Goal: Task Accomplishment & Management: Use online tool/utility

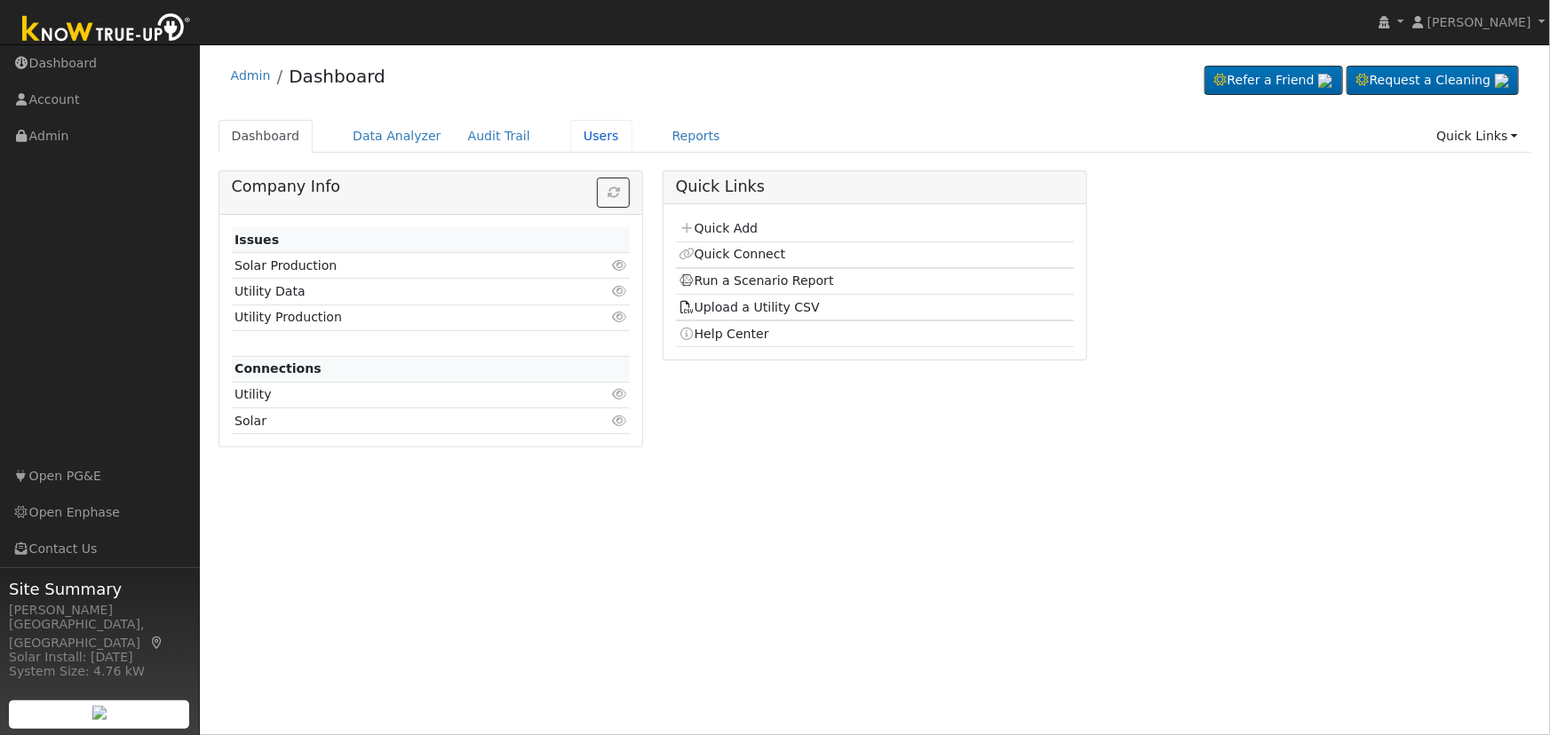
click at [570, 131] on link "Users" at bounding box center [601, 136] width 62 height 33
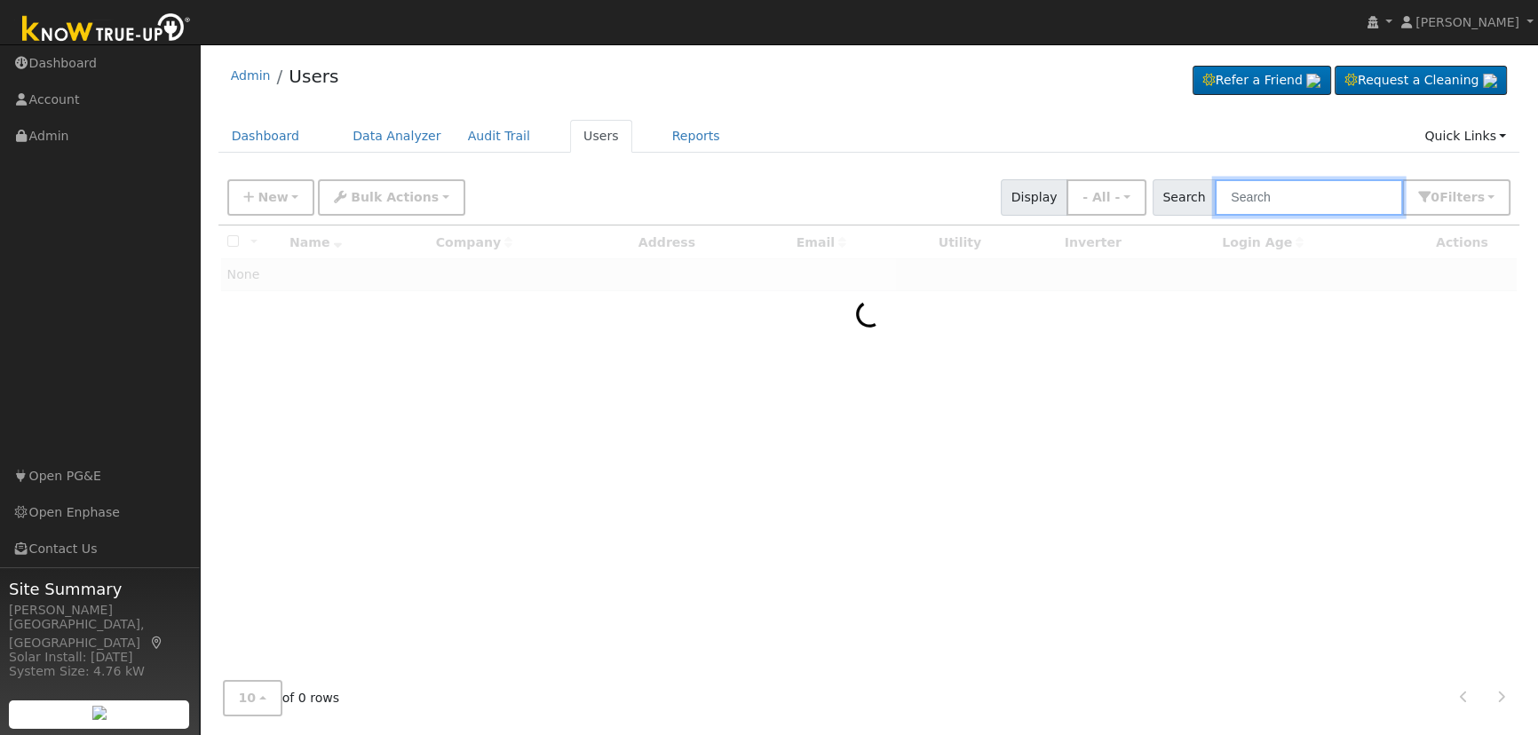
click at [1332, 201] on input "text" at bounding box center [1309, 197] width 188 height 36
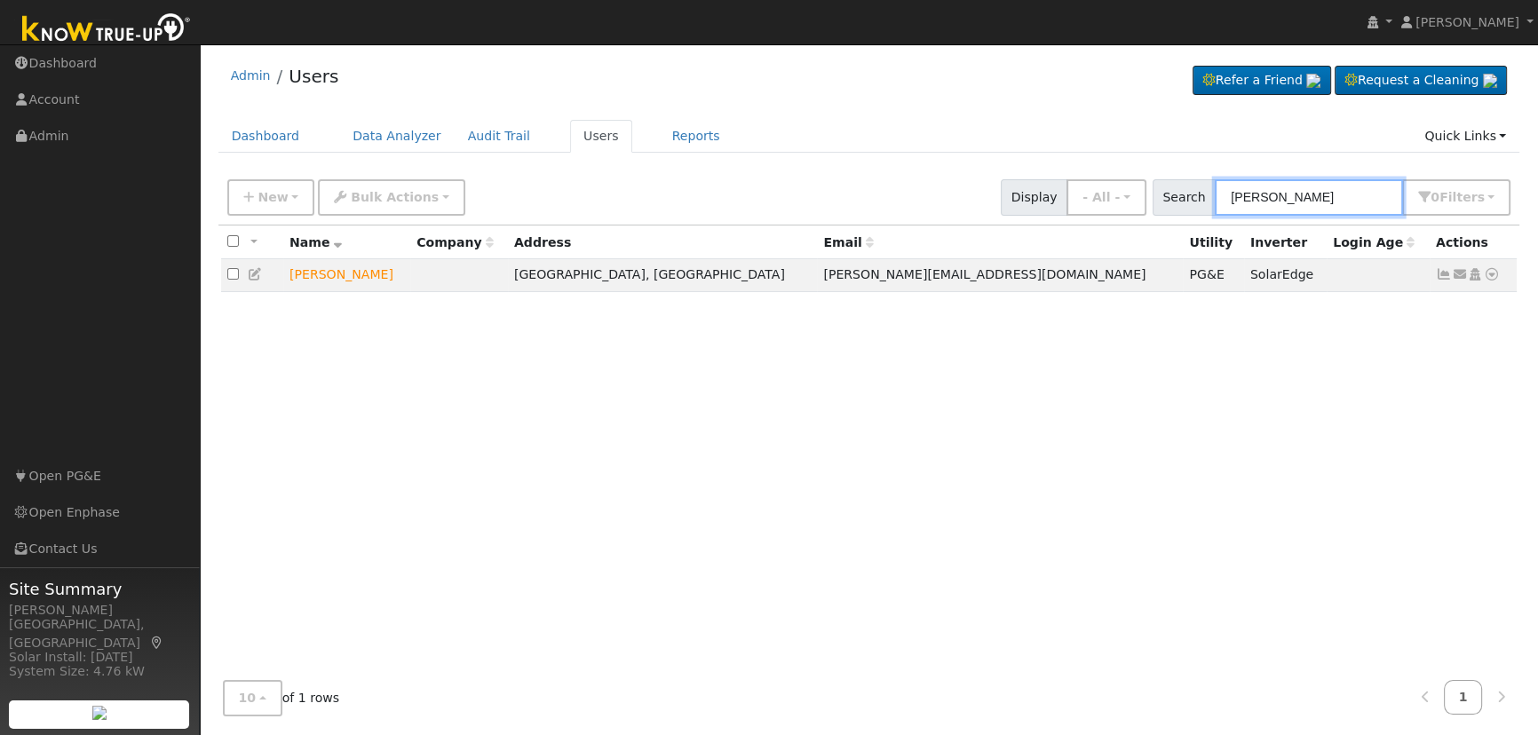
type input "[PERSON_NAME]"
click at [1490, 280] on icon at bounding box center [1492, 274] width 16 height 12
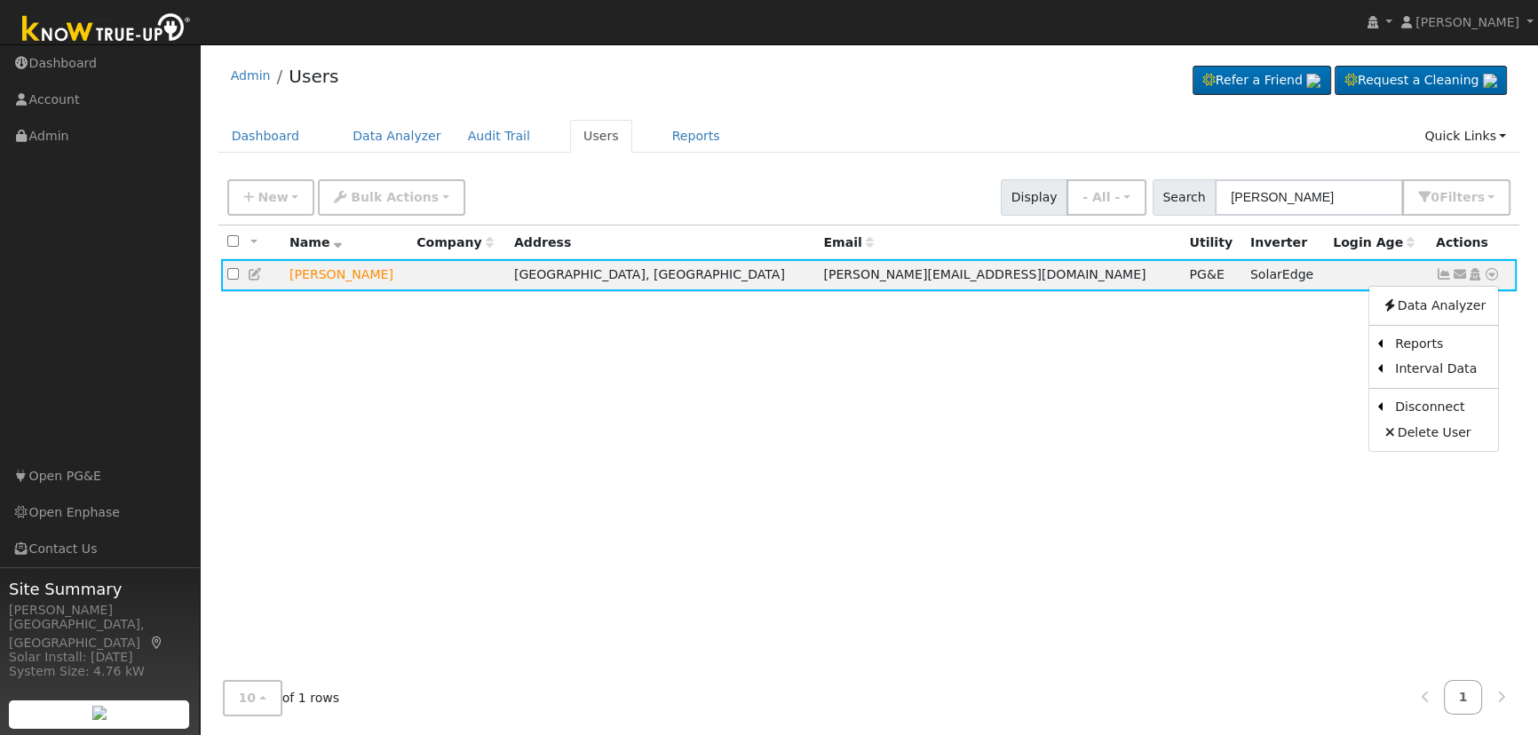
click at [0, 0] on link "Scenario" at bounding box center [0, 0] width 0 height 0
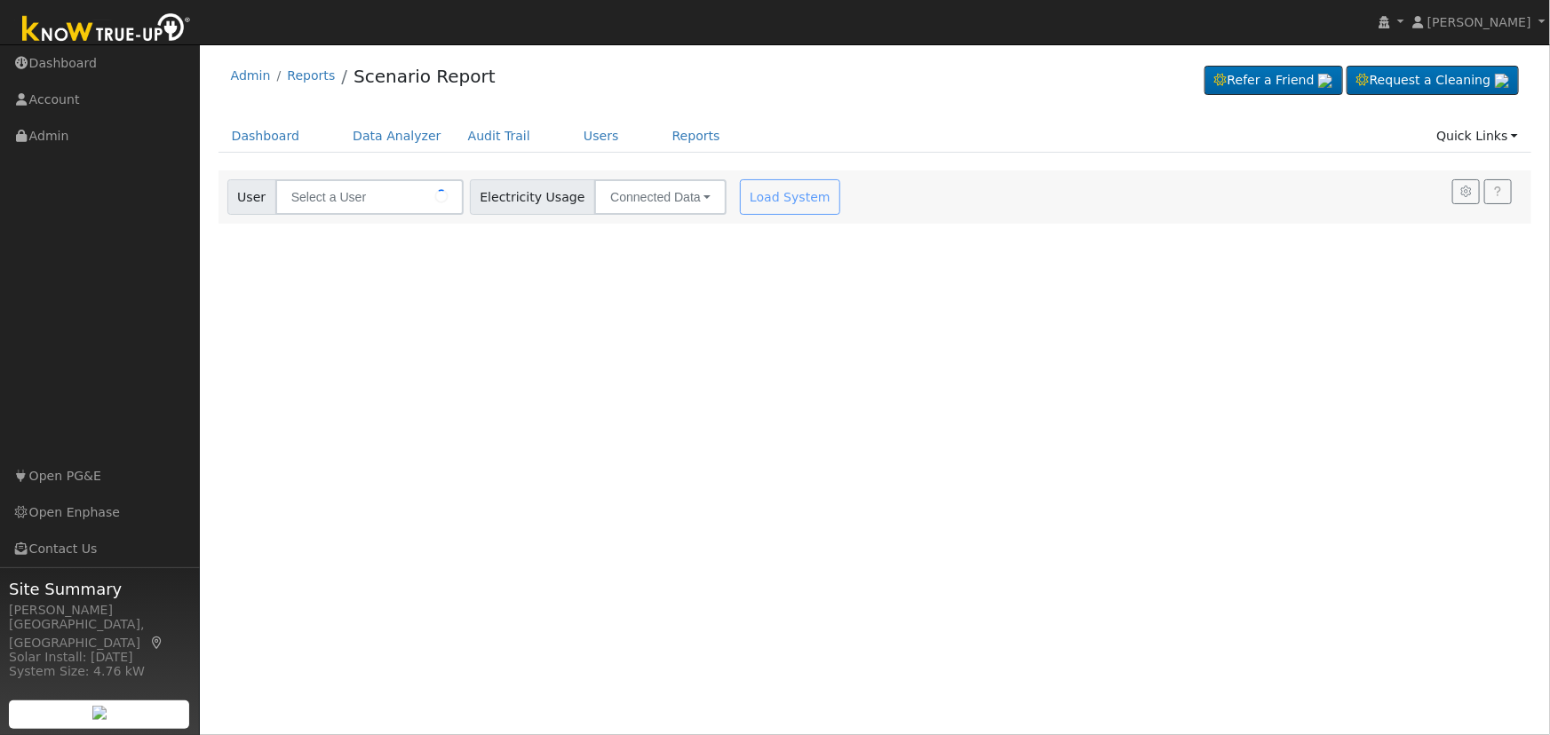
type input "Alessandra Desabelle"
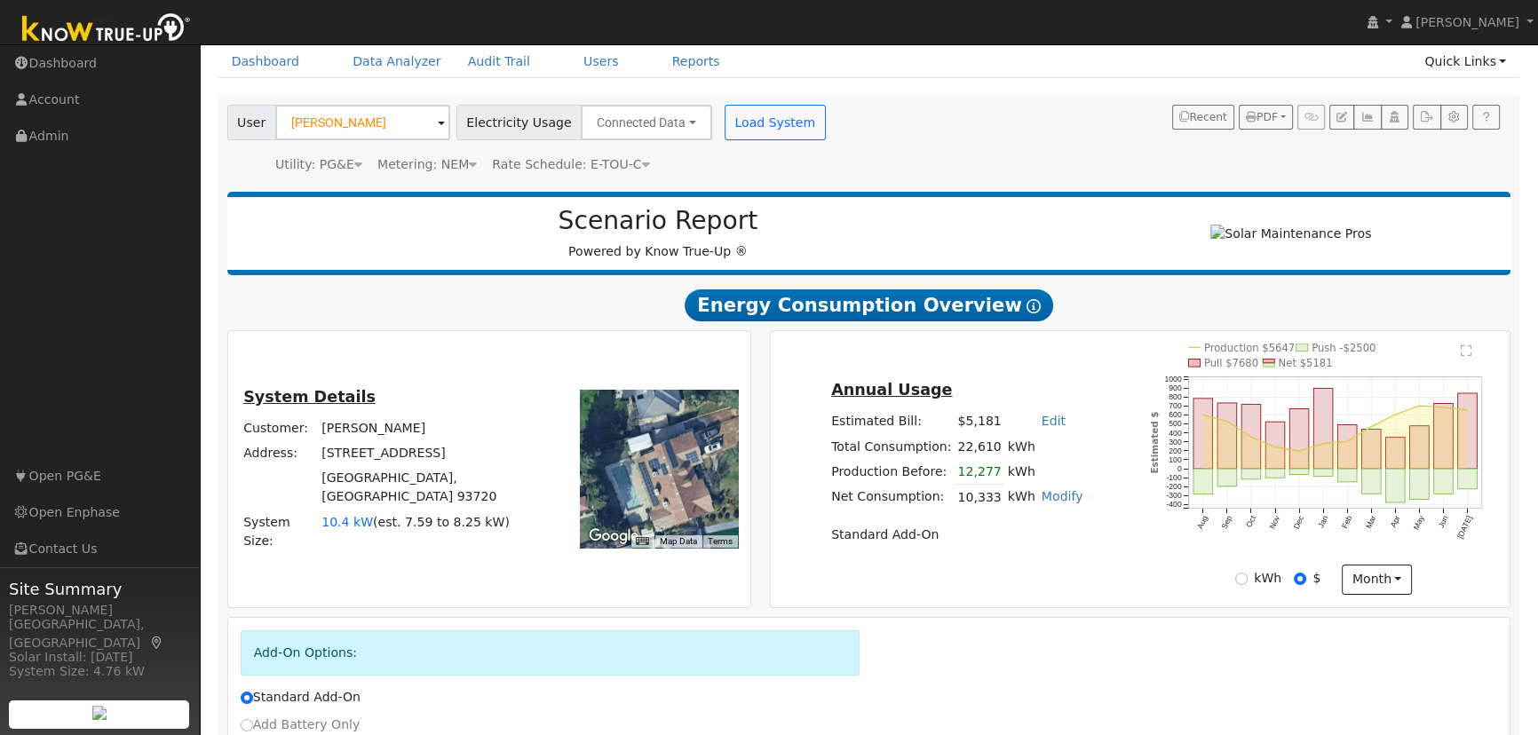
scroll to position [213, 0]
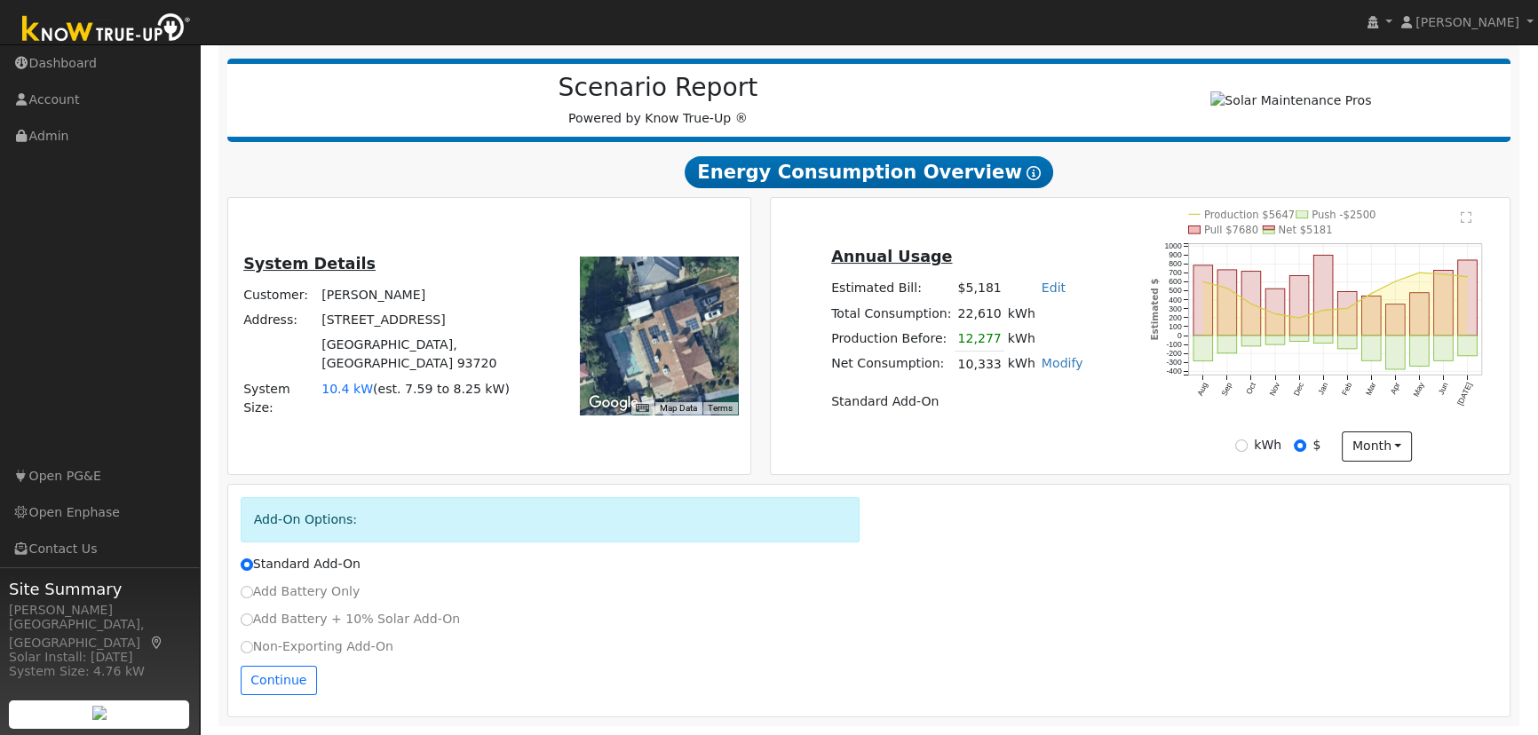
click at [236, 649] on div "Non-Exporting Add-On" at bounding box center [869, 647] width 1276 height 19
click at [247, 647] on input "Non-Exporting Add-On" at bounding box center [247, 647] width 12 height 12
radio input "true"
radio input "false"
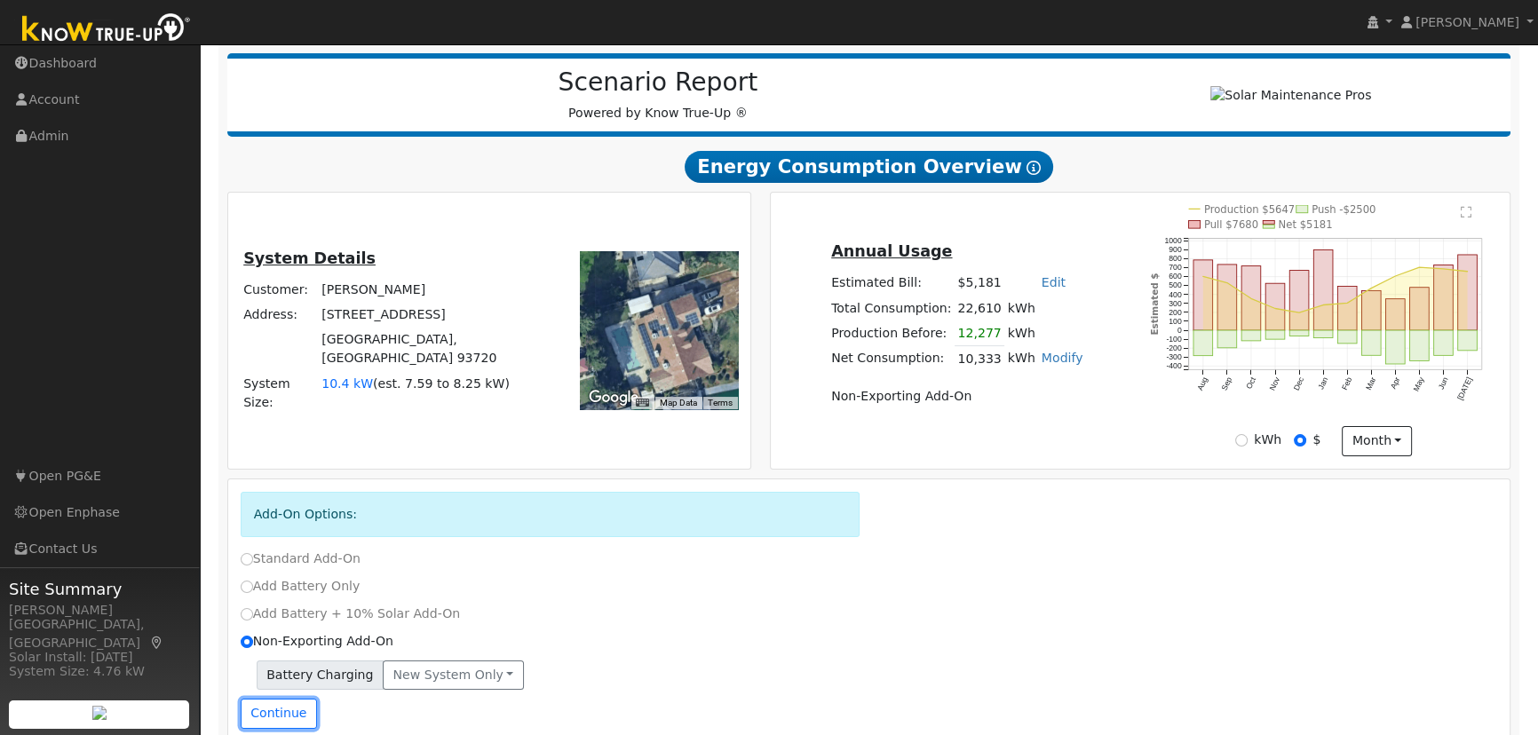
click at [282, 715] on button "Continue" at bounding box center [279, 714] width 76 height 30
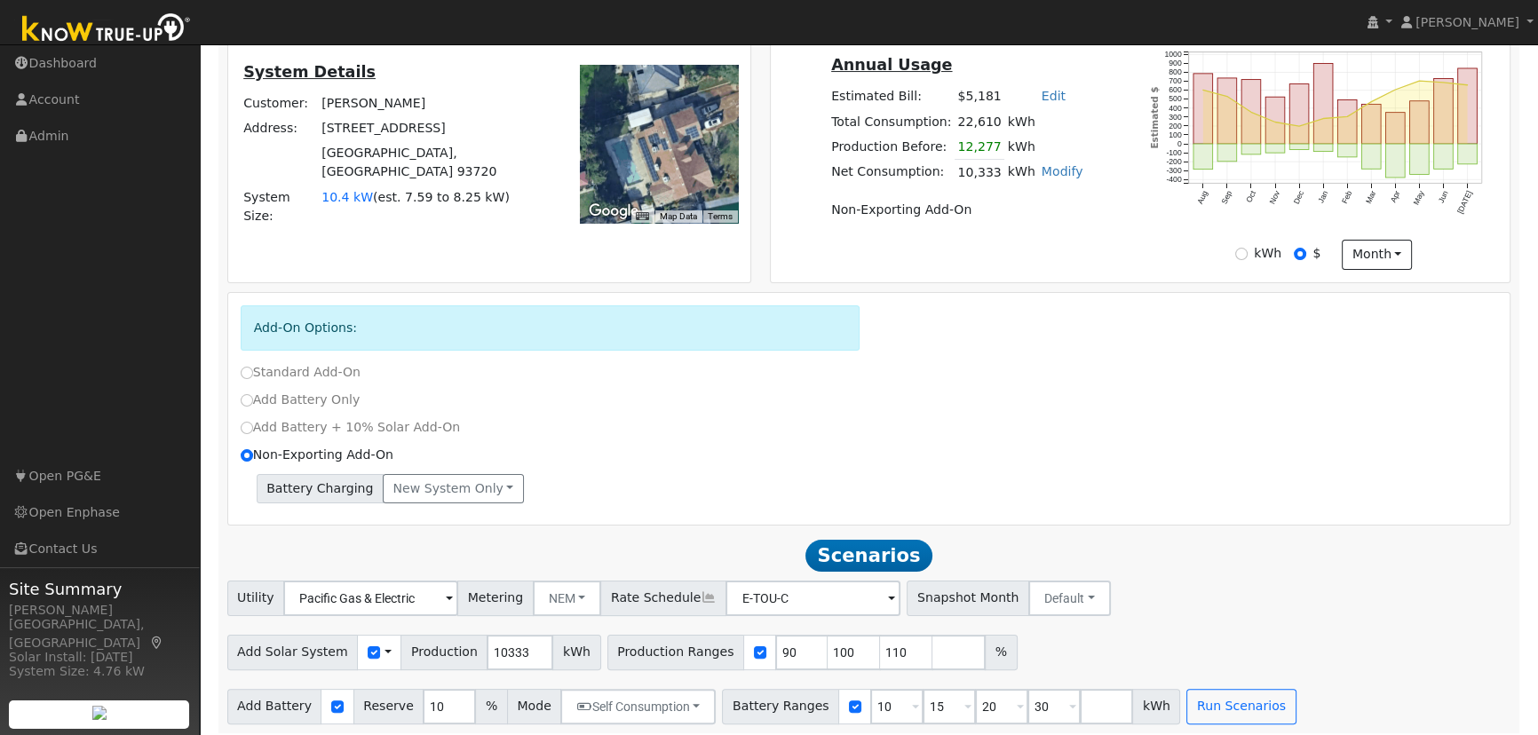
scroll to position [412, 0]
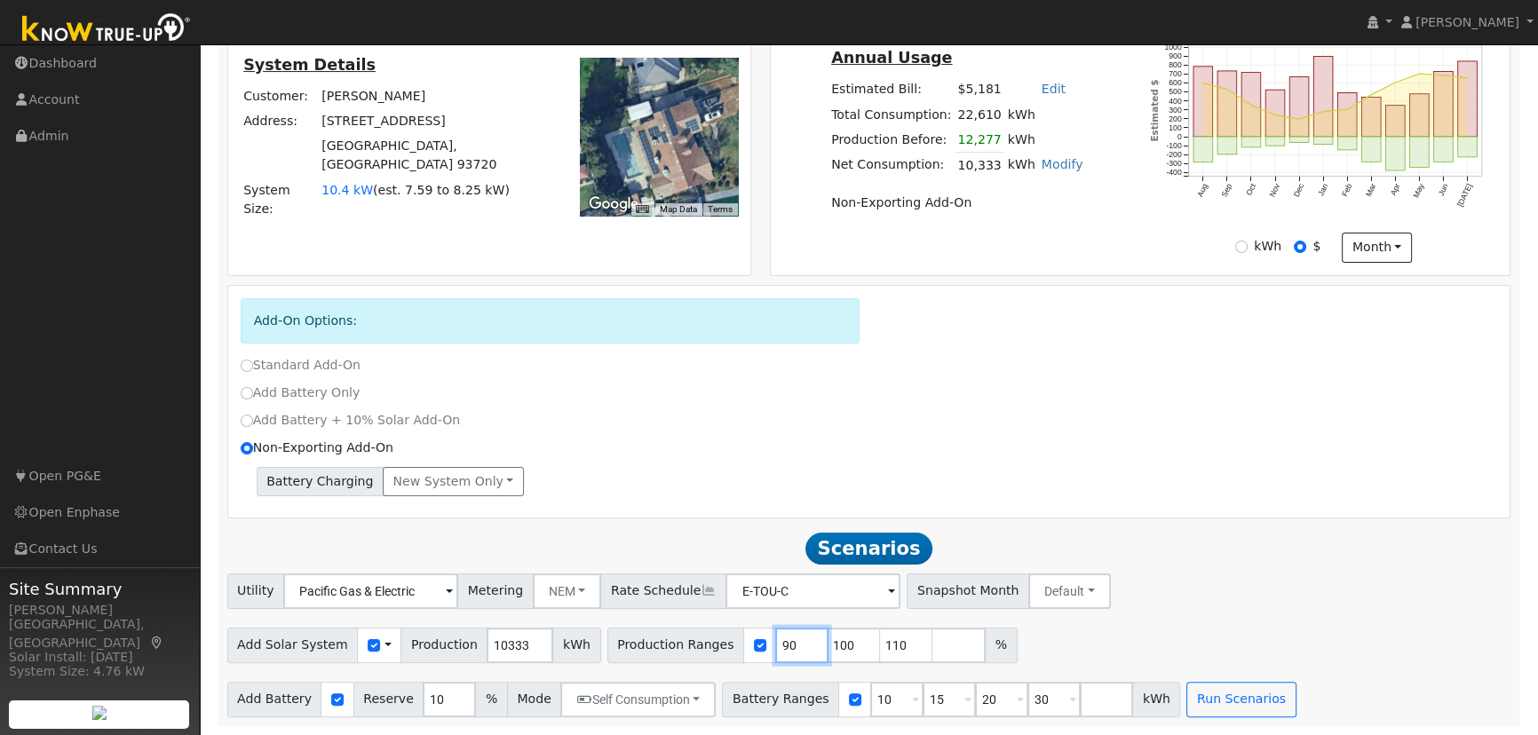
click at [775, 647] on input "90" at bounding box center [801, 646] width 53 height 36
type input "100"
type input "110"
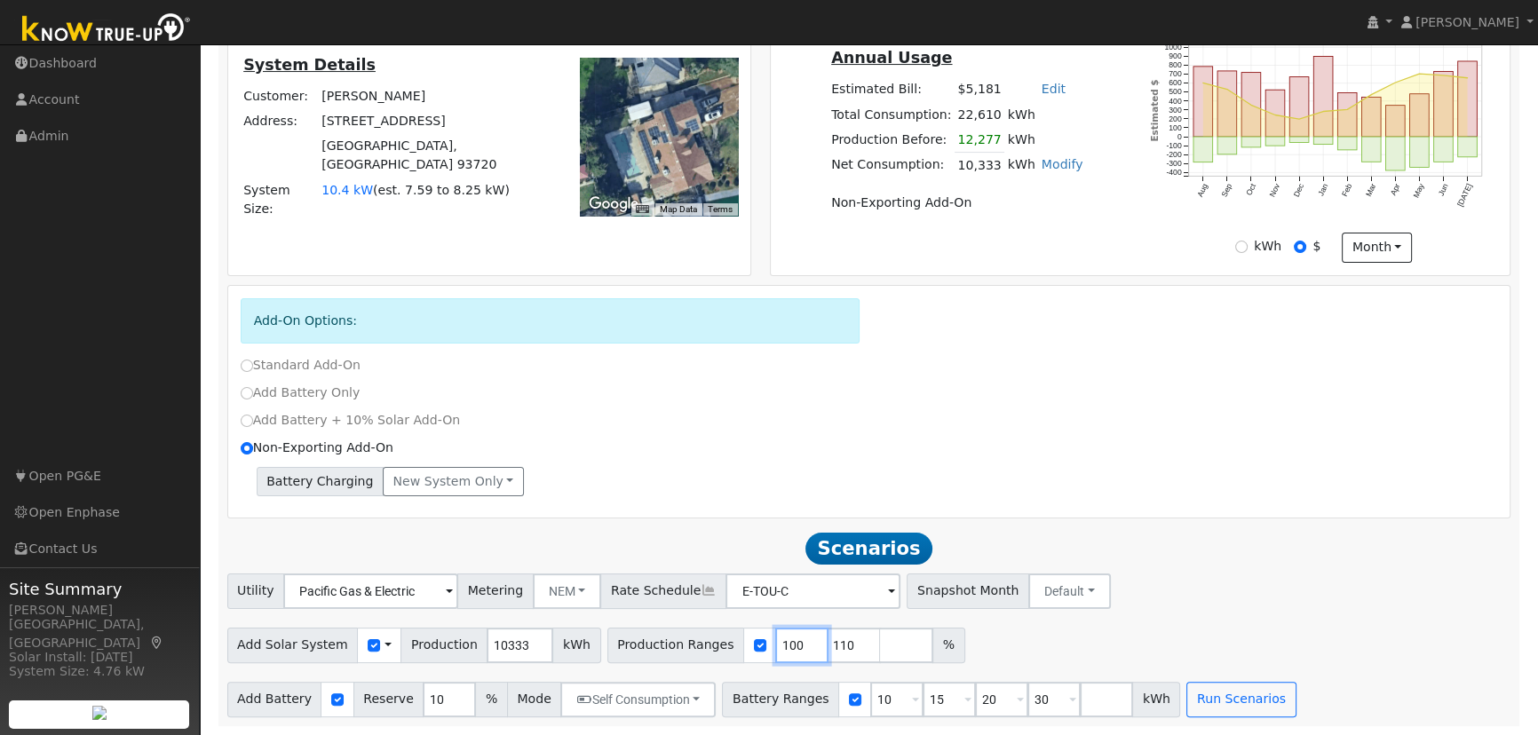
click at [775, 647] on input "100" at bounding box center [801, 646] width 53 height 36
click at [775, 647] on input "10" at bounding box center [801, 646] width 53 height 36
type input "110"
click at [775, 647] on input "110" at bounding box center [801, 646] width 53 height 36
type input "1"
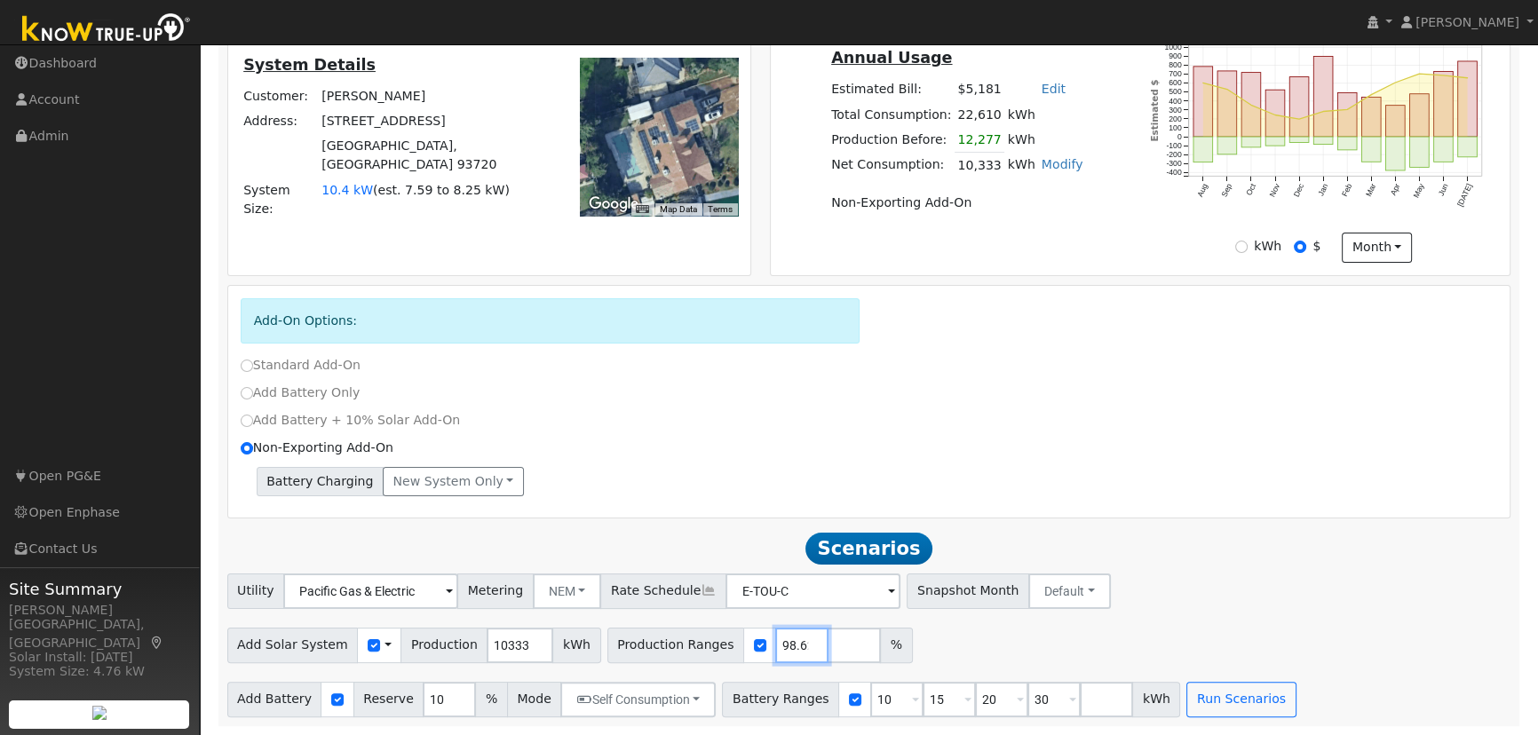
scroll to position [0, 4]
type input "98.62"
click at [870, 704] on input "10" at bounding box center [896, 700] width 53 height 36
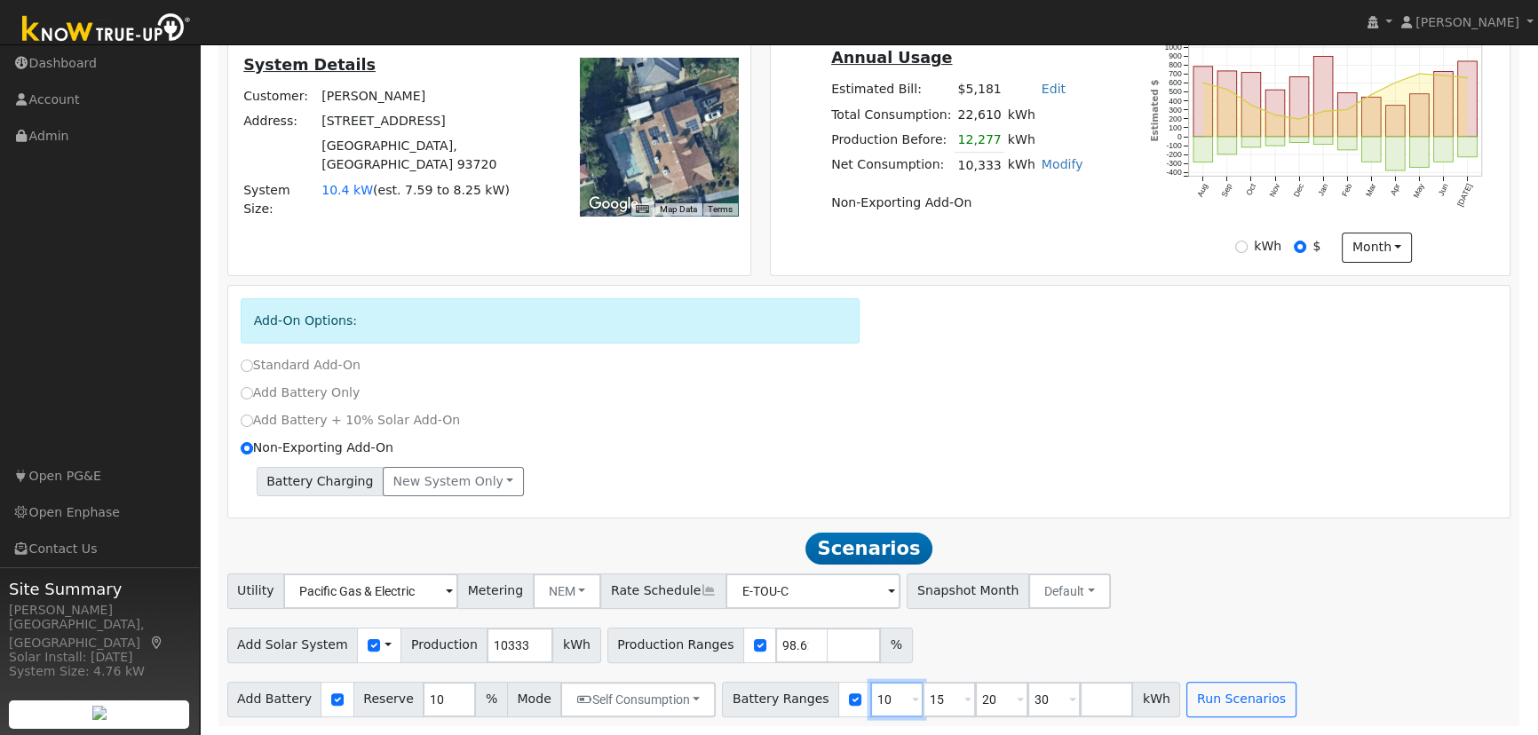
click at [870, 704] on input "10" at bounding box center [896, 700] width 53 height 36
type input "15"
type input "20"
type input "30"
click at [870, 704] on input "15" at bounding box center [896, 700] width 53 height 36
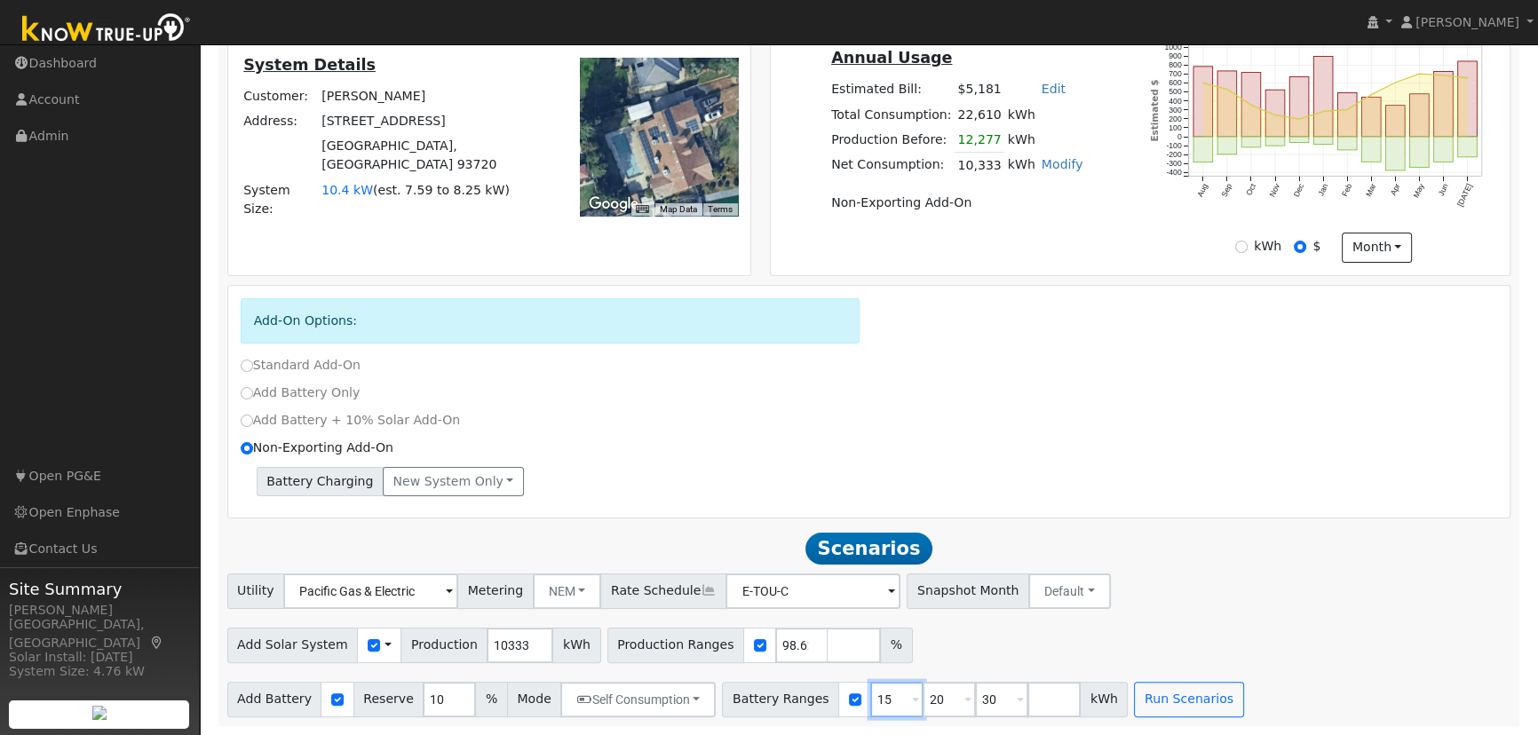
type input "20"
type input "30"
click at [870, 704] on input "20" at bounding box center [896, 700] width 53 height 36
type input "30"
click at [870, 704] on input "30" at bounding box center [896, 700] width 53 height 36
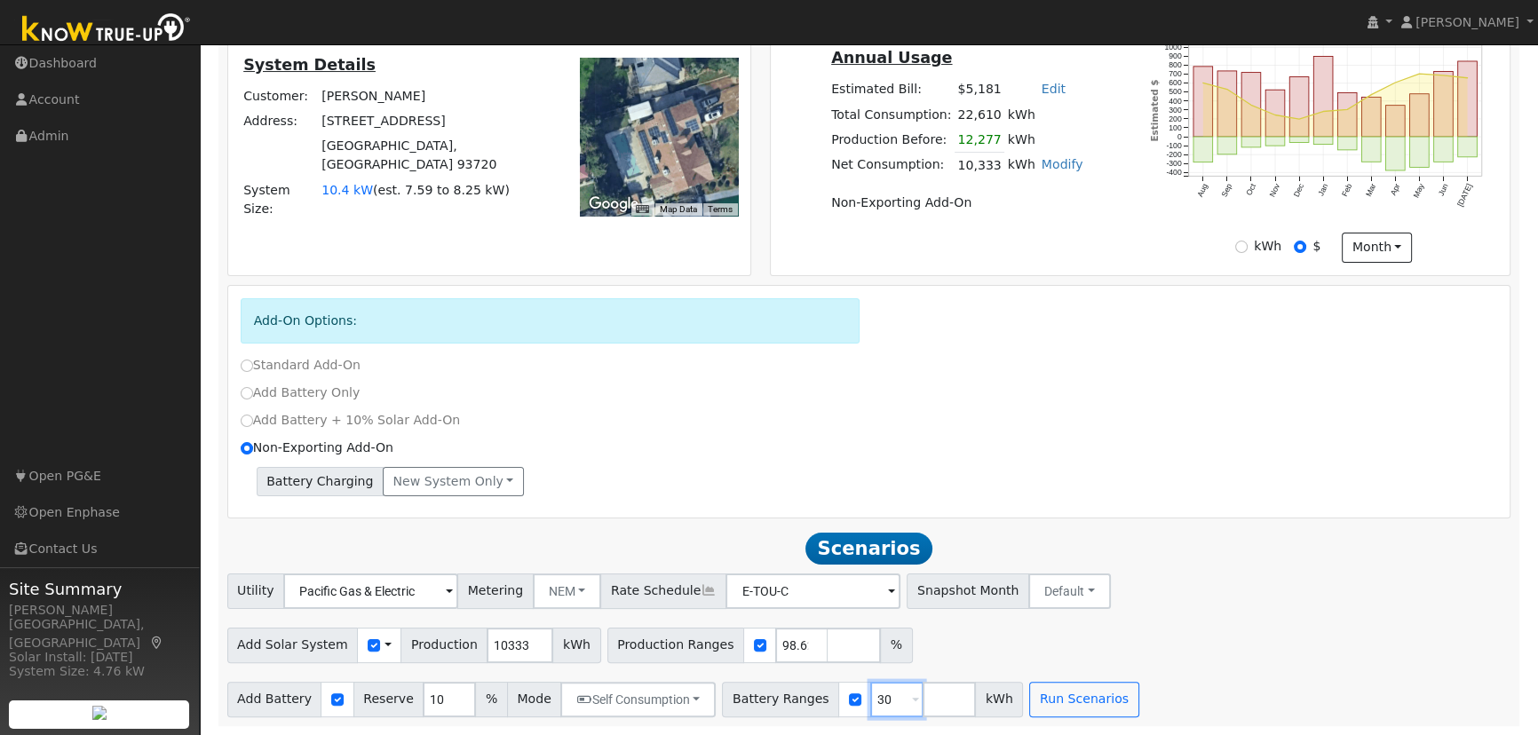
type input "3"
click at [870, 704] on input "3" at bounding box center [896, 700] width 53 height 36
type input "13.5"
click at [423, 700] on input "10" at bounding box center [449, 700] width 53 height 36
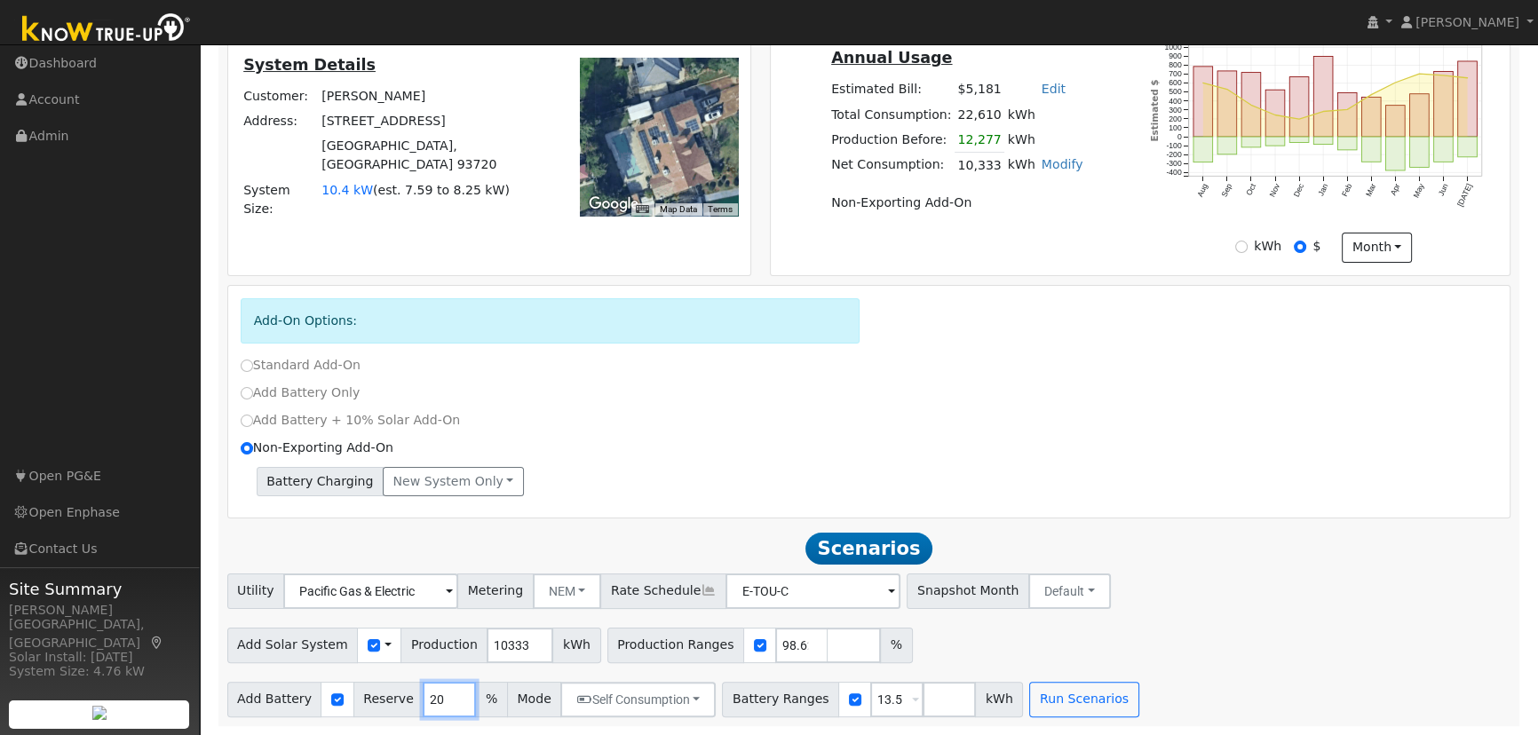
type input "20"
click at [1061, 688] on button "Run Scenarios" at bounding box center [1083, 700] width 109 height 36
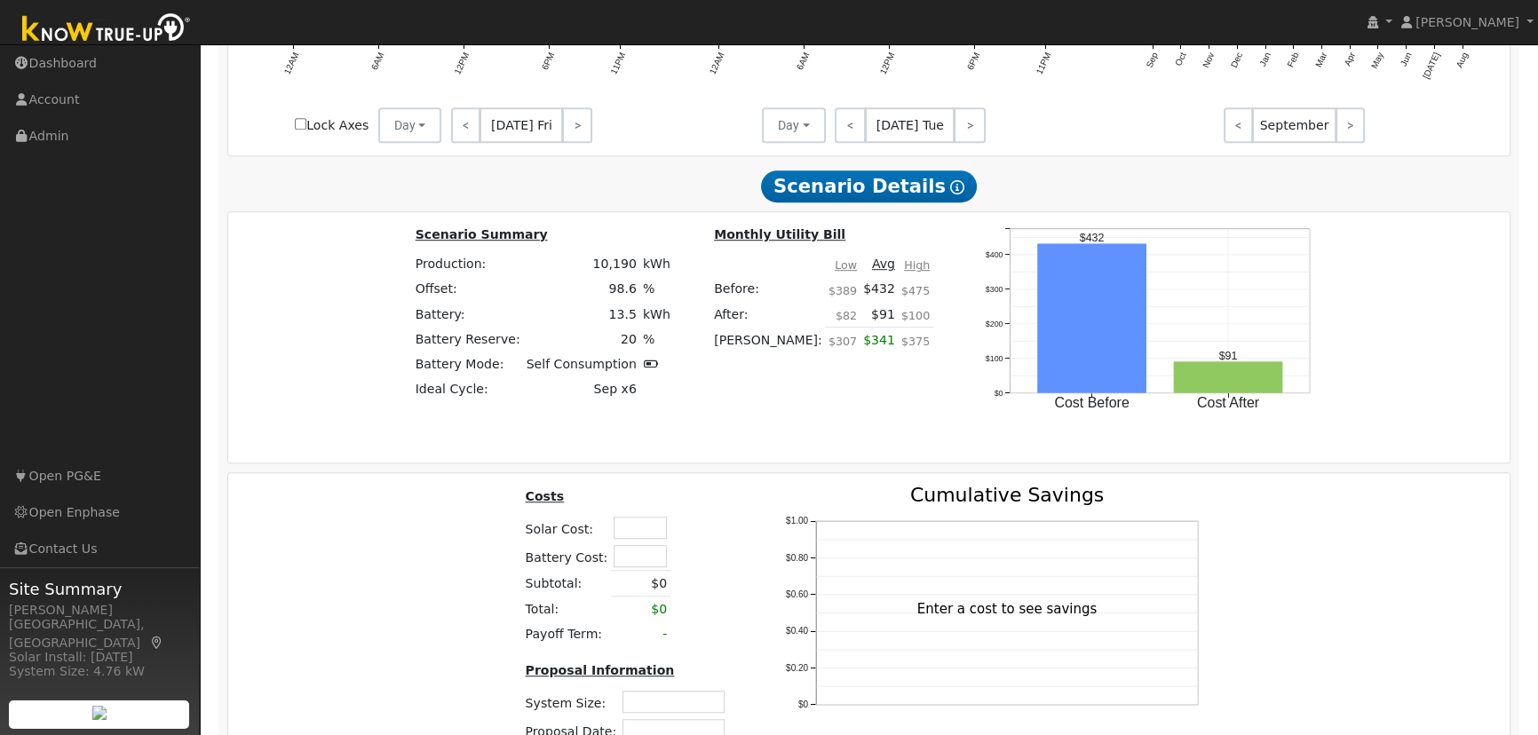
scroll to position [1536, 0]
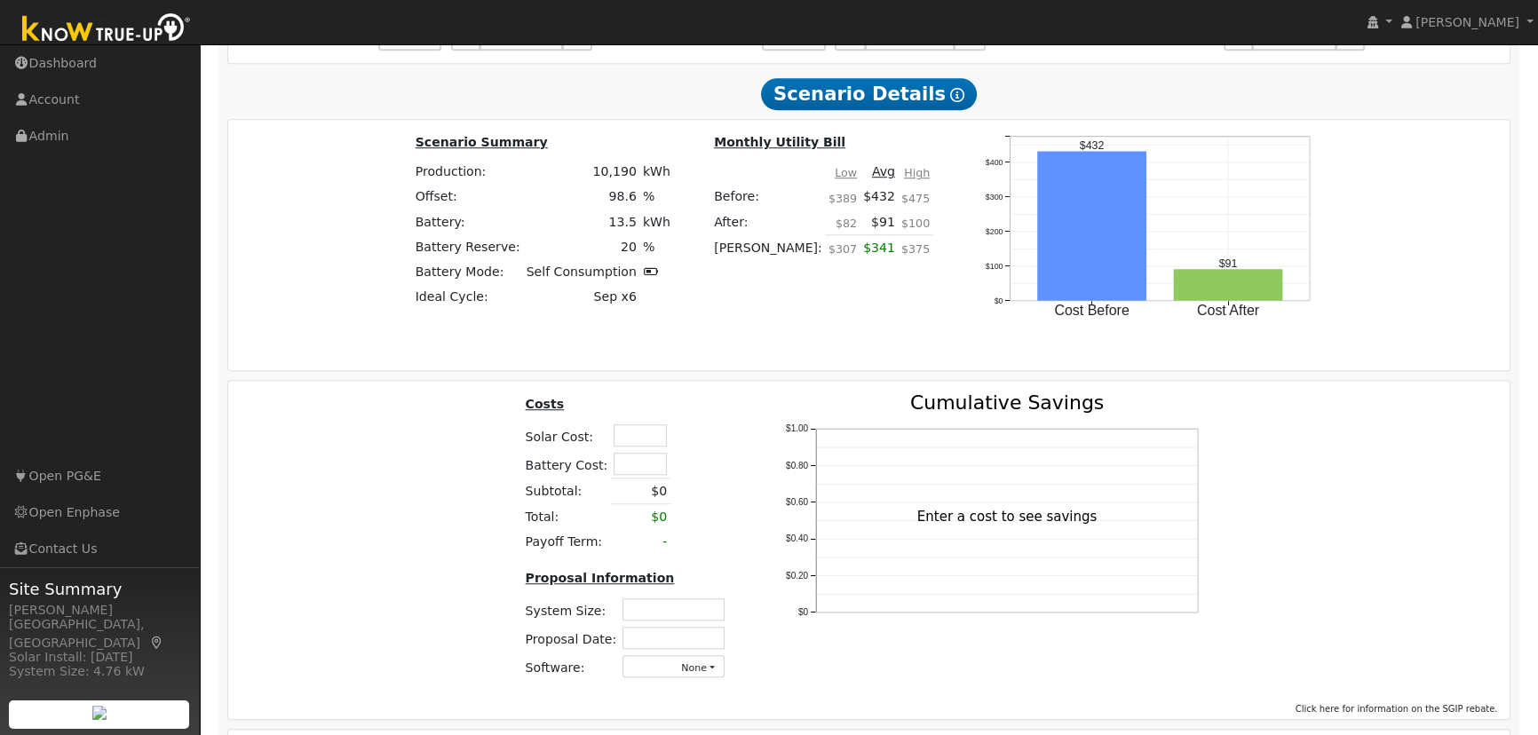
click at [630, 421] on th "Costs" at bounding box center [612, 407] width 180 height 28
click at [622, 443] on input "text" at bounding box center [640, 435] width 53 height 22
click at [398, 458] on div "Costs Solar Cost: $41,800 Battery Cost: Subtotal: $0 Total: $0 Payoff Term: - P…" at bounding box center [869, 543] width 1295 height 300
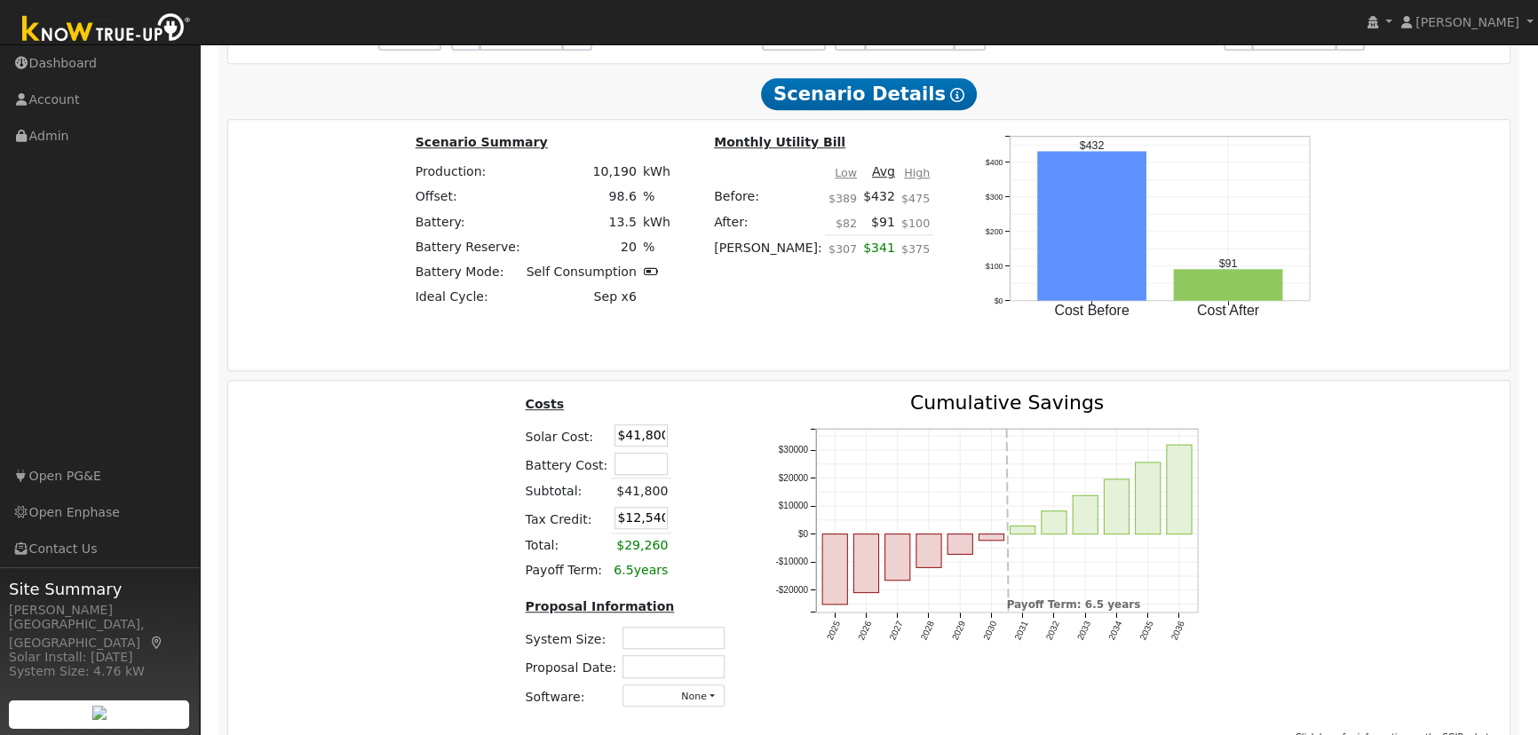
click at [646, 440] on input "$41,800" at bounding box center [641, 435] width 53 height 22
type input "$25,000"
type input "$7,500"
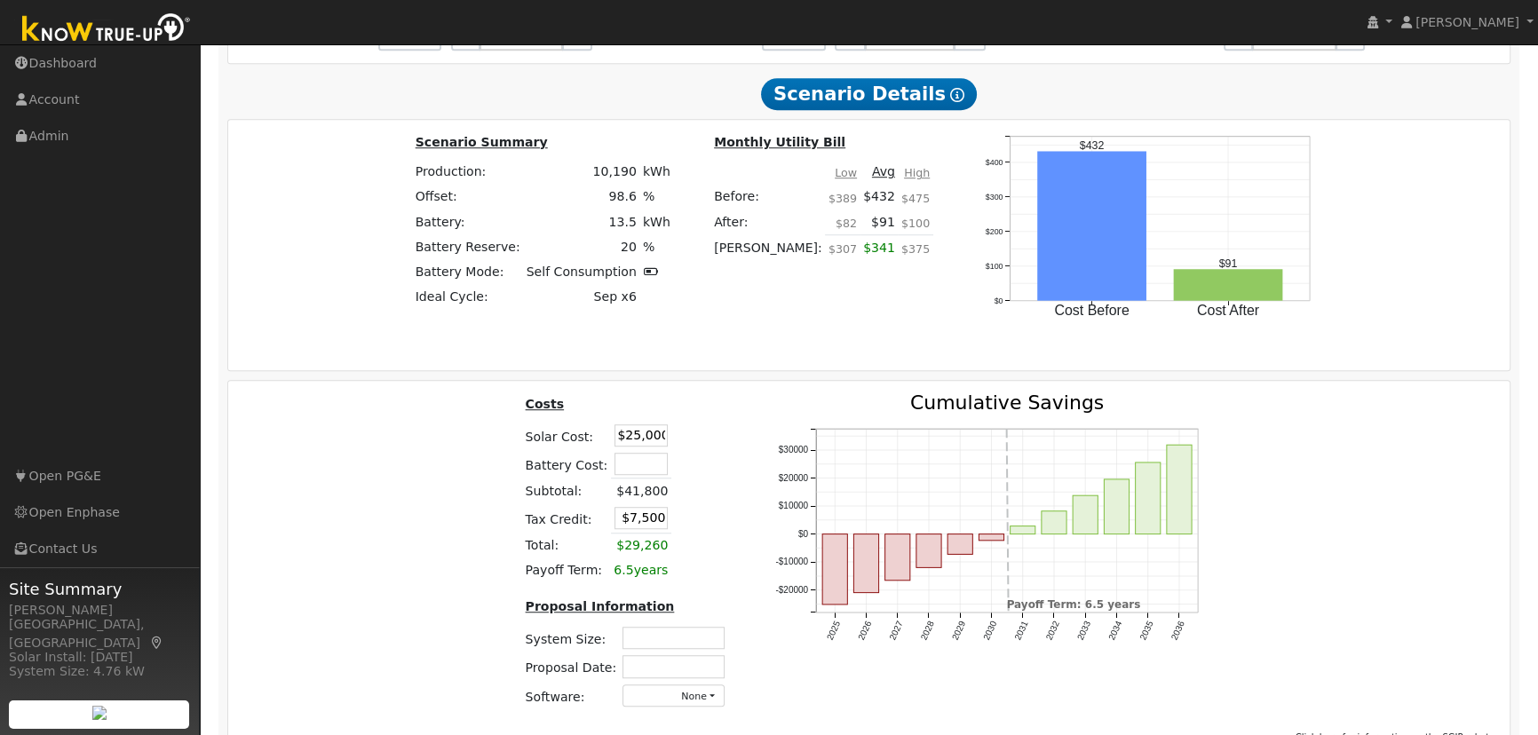
click at [648, 465] on input "text" at bounding box center [641, 464] width 53 height 22
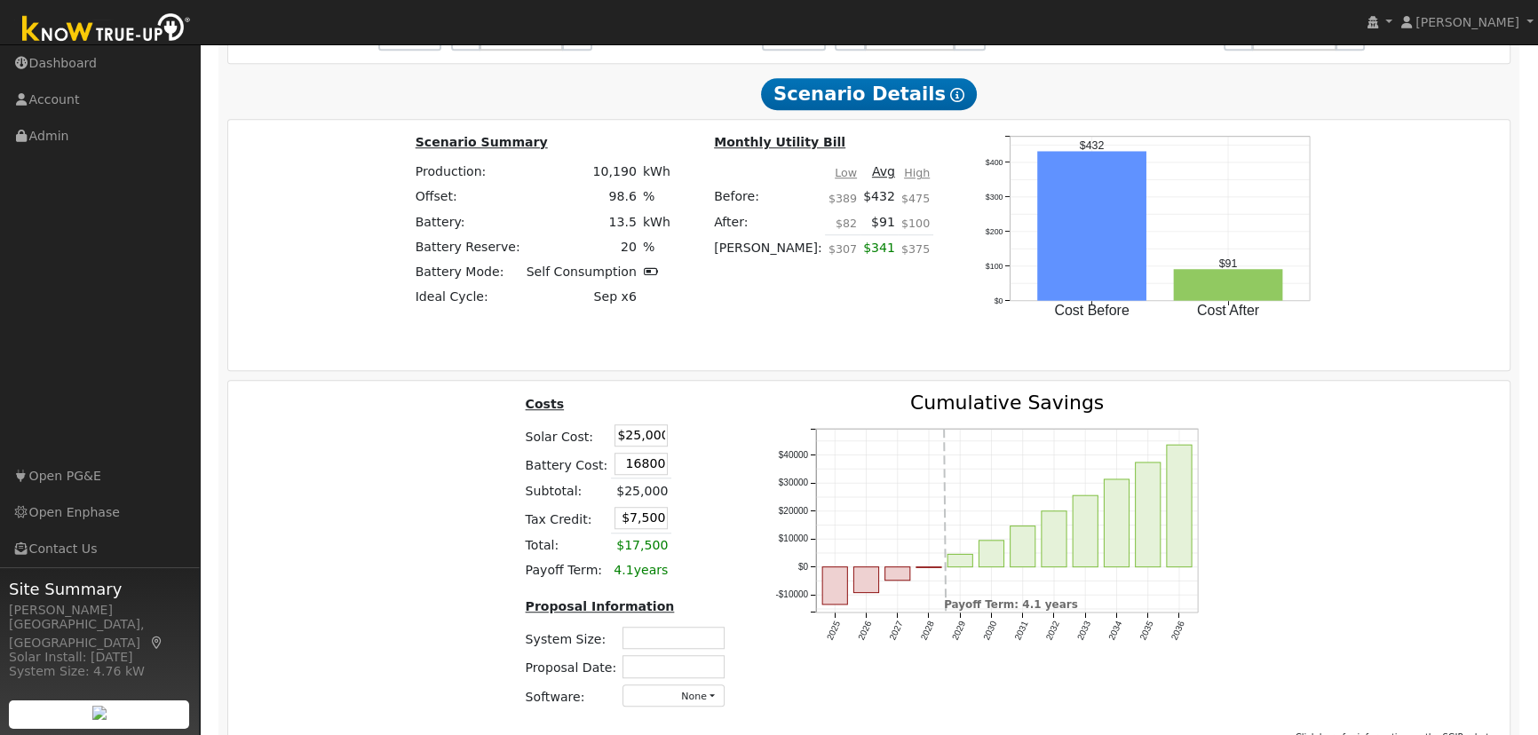
type input "$16,800"
type input "$12,540"
click at [727, 440] on table "Costs Solar Cost: $25,000 Battery Cost: $16,800 Subtotal: $25,000 Tax Credit: $…" at bounding box center [628, 488] width 212 height 190
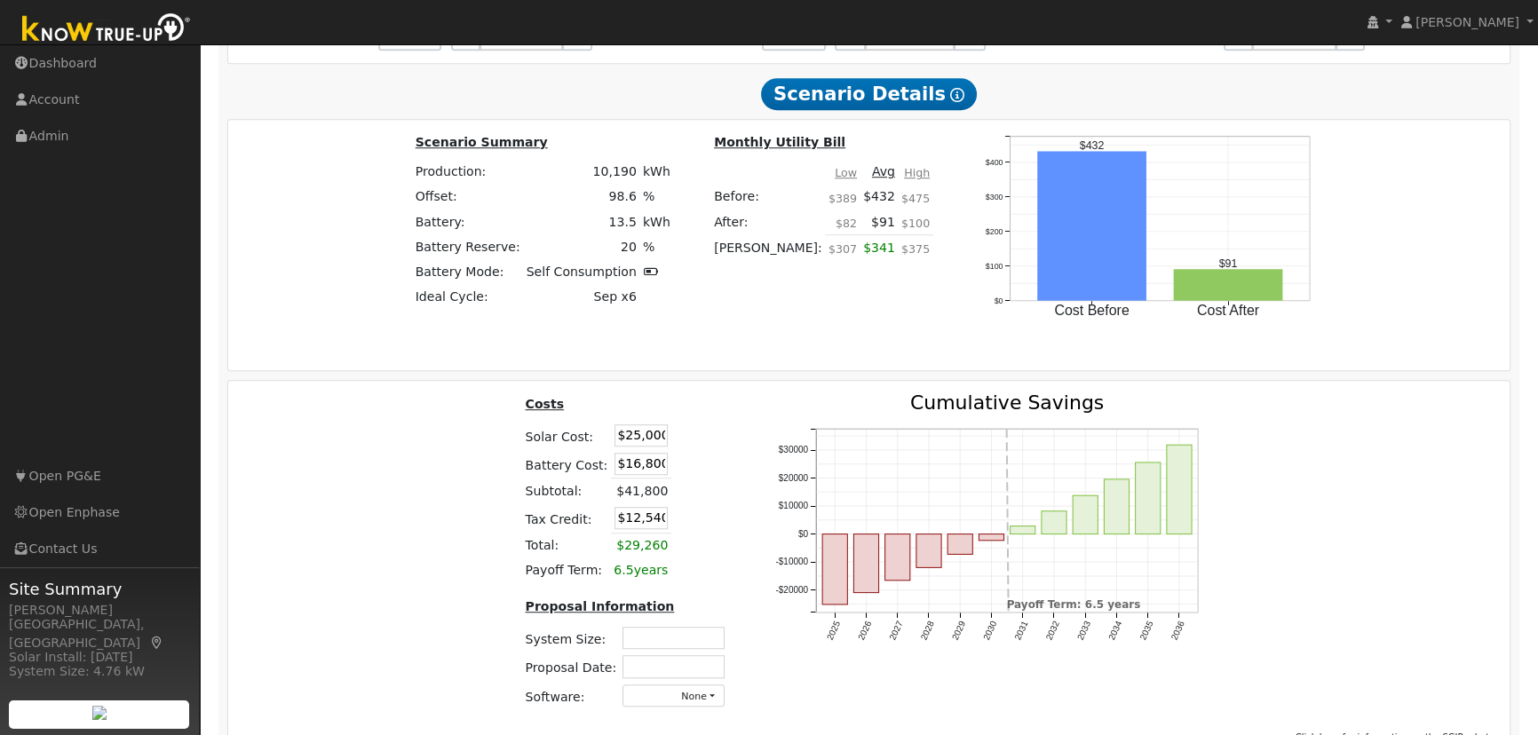
click at [709, 640] on input "text" at bounding box center [674, 638] width 102 height 22
type input "8.60"
click at [681, 665] on input "text" at bounding box center [674, 666] width 102 height 22
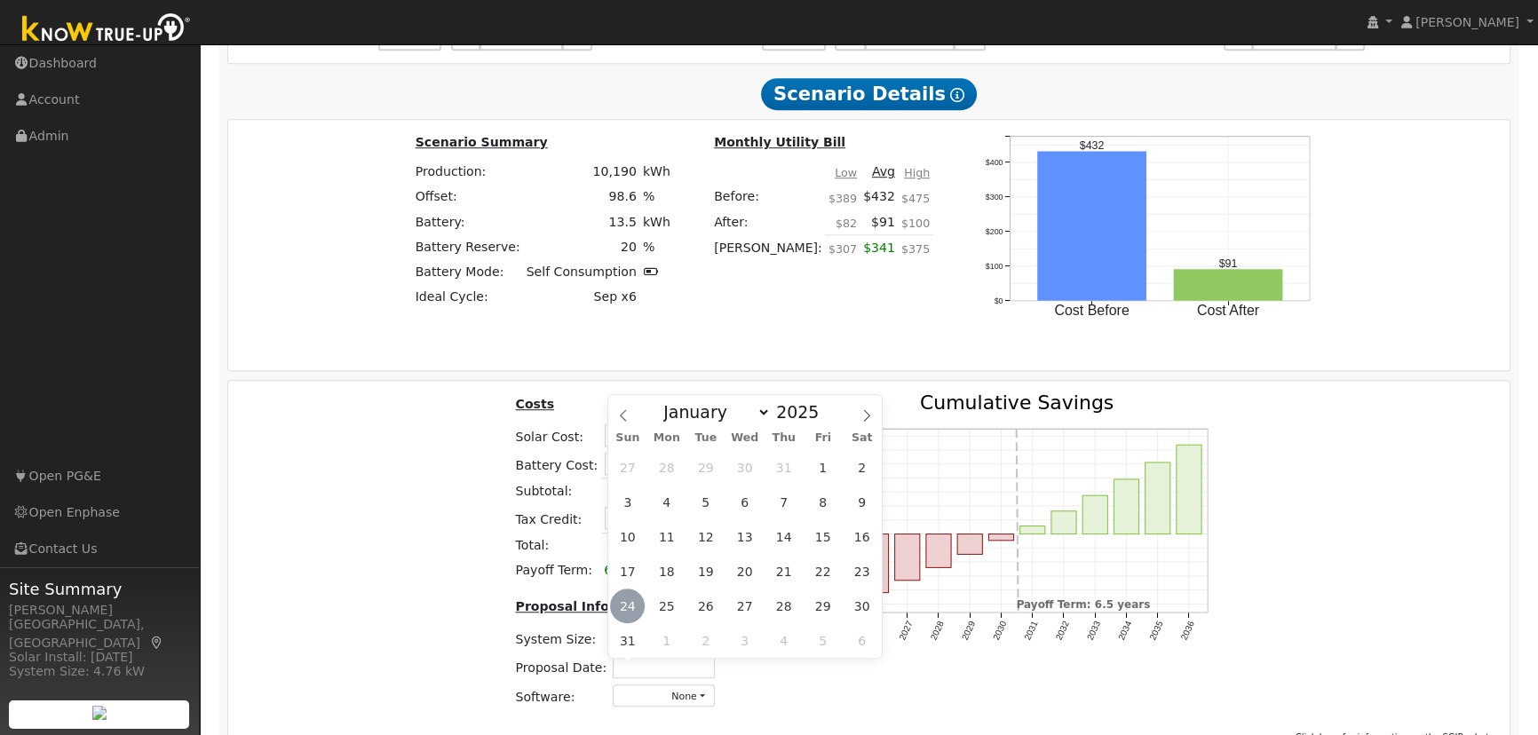
click at [625, 607] on span "24" at bounding box center [627, 606] width 35 height 35
type input "[DATE]"
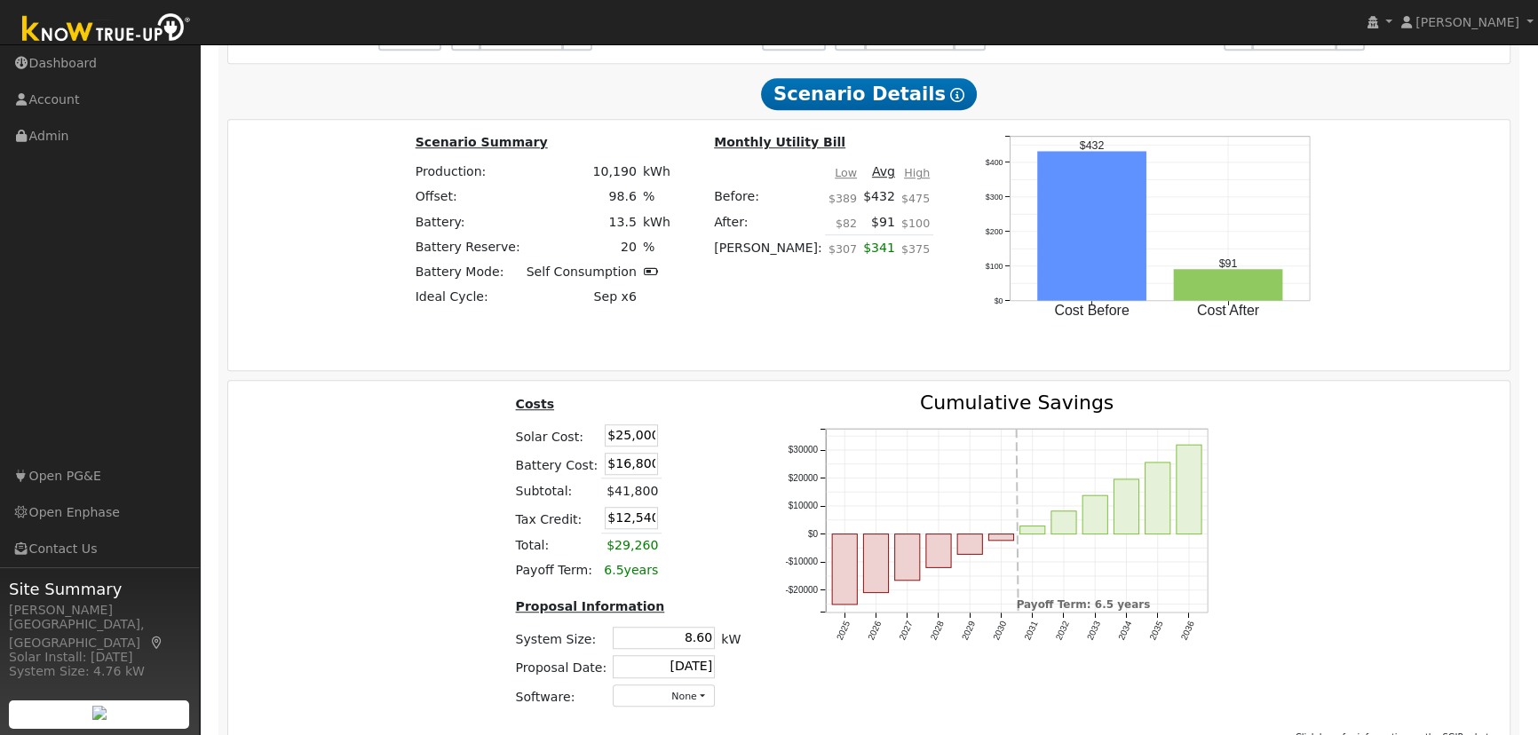
click at [654, 714] on div "Costs Solar Cost: $25,000 Battery Cost: $16,800 Subtotal: $41,800 Tax Credit: $…" at bounding box center [628, 557] width 269 height 329
click at [655, 705] on button "None" at bounding box center [664, 696] width 102 height 22
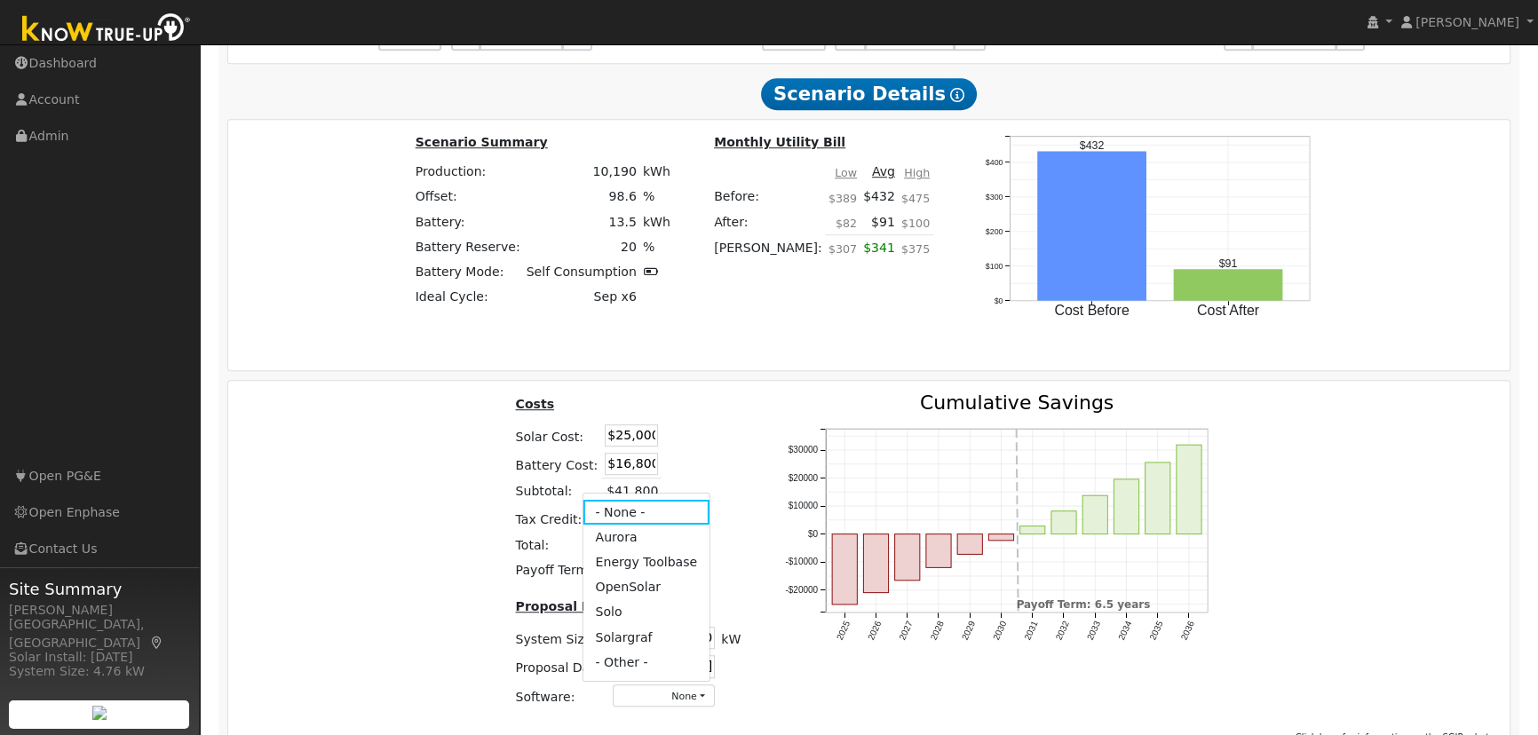
click at [641, 543] on link "Aurora" at bounding box center [646, 537] width 127 height 25
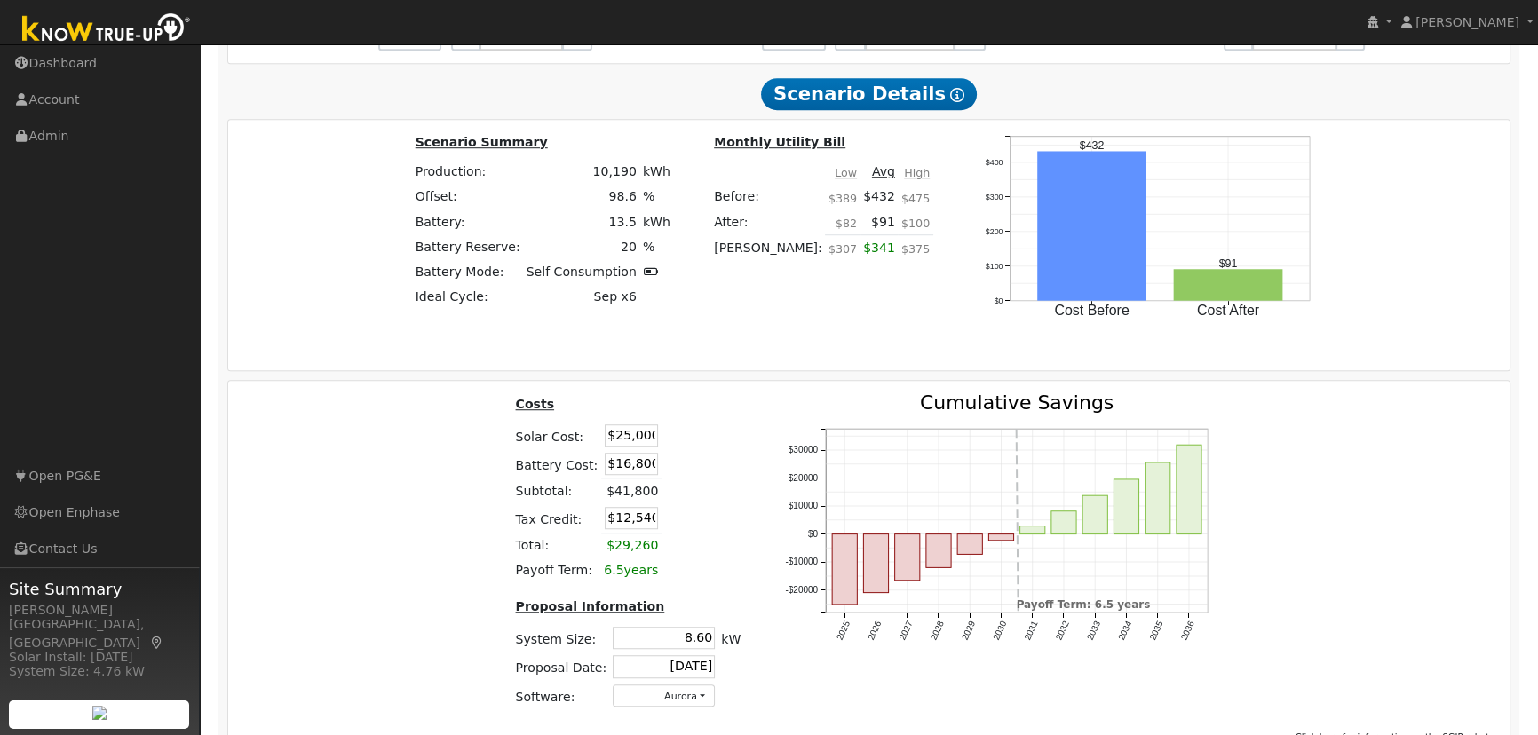
drag, startPoint x: 1372, startPoint y: 452, endPoint x: 1350, endPoint y: 469, distance: 27.9
click at [1372, 453] on div "Costs Solar Cost: $25,000 Battery Cost: $16,800 Subtotal: $41,800 Tax Credit: $…" at bounding box center [869, 557] width 1295 height 329
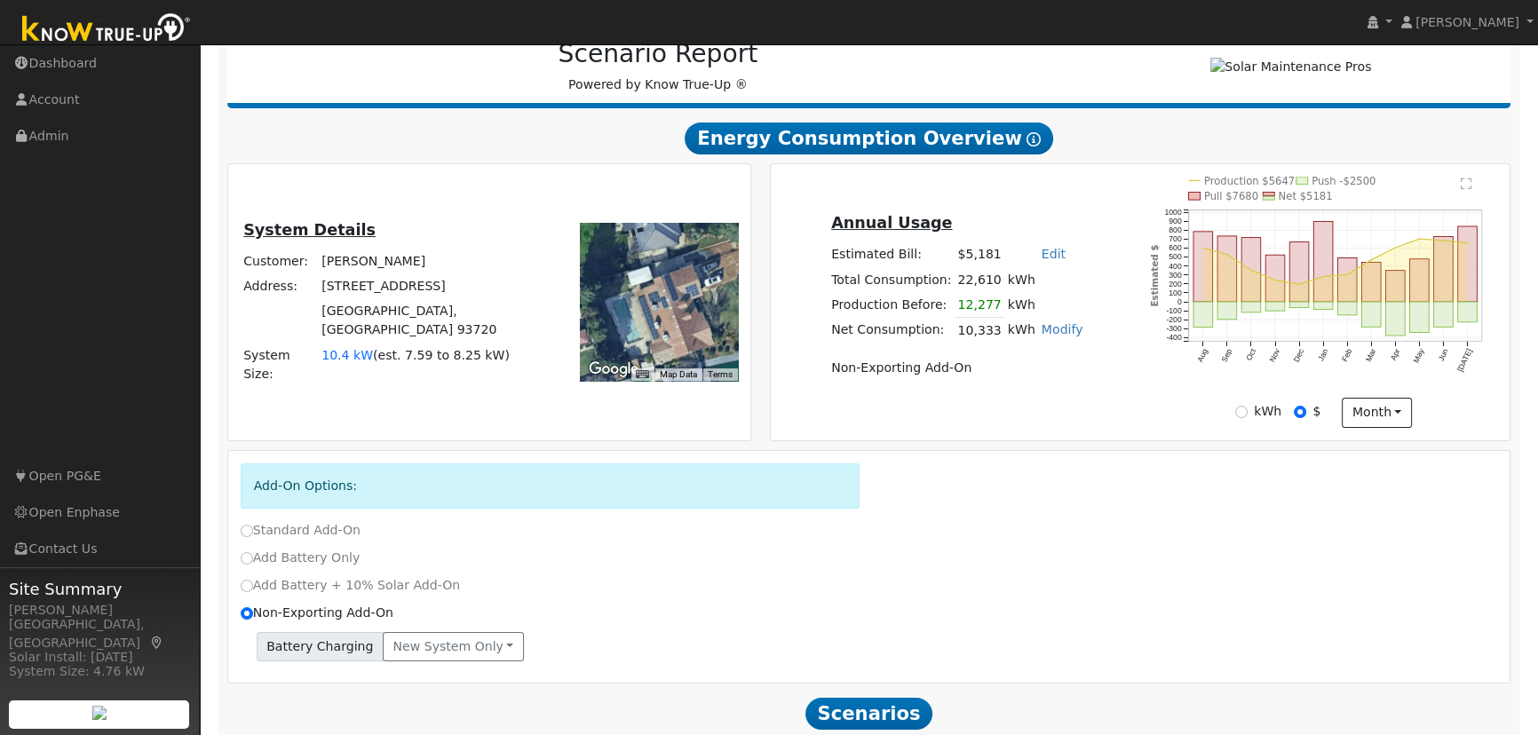
scroll to position [0, 0]
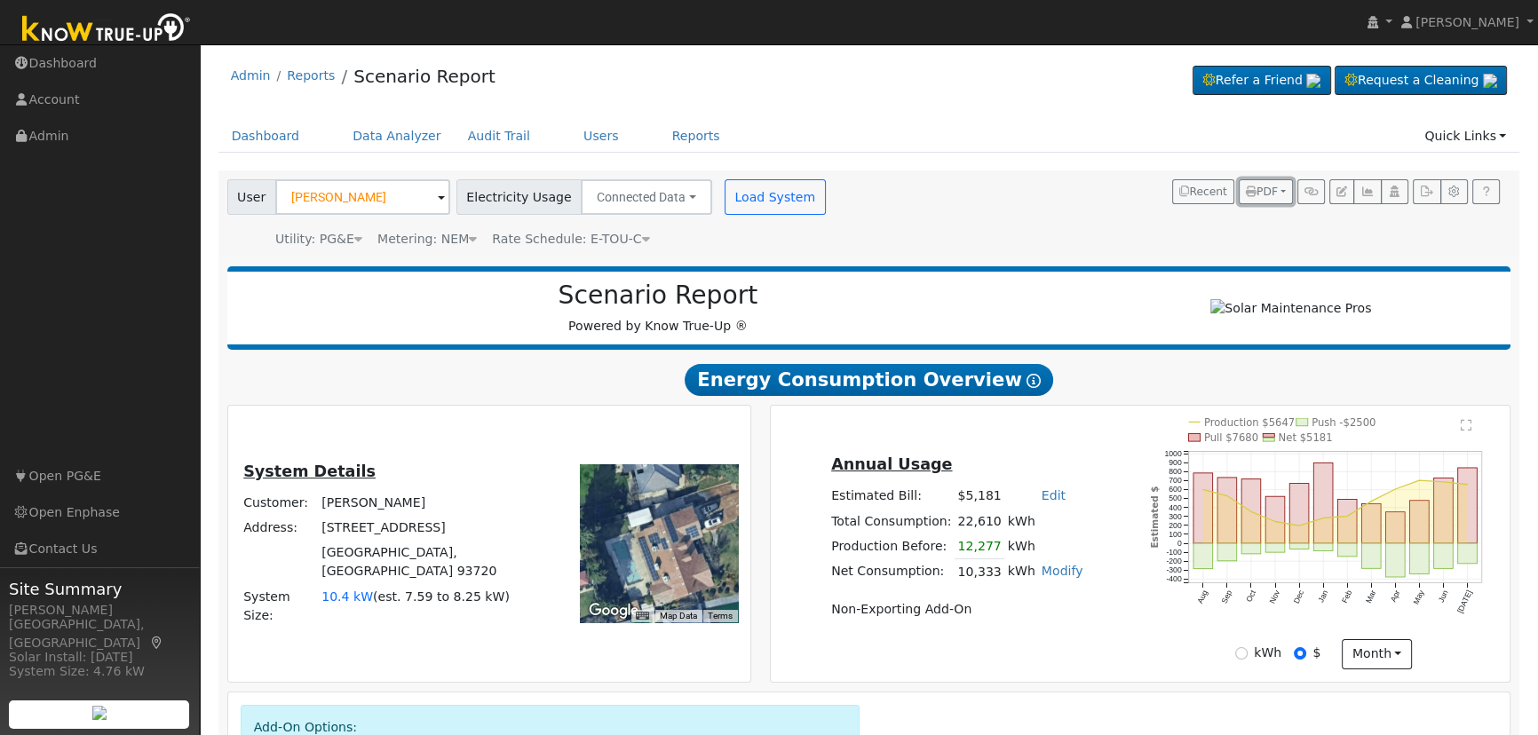
click at [1282, 193] on button "PDF" at bounding box center [1266, 191] width 54 height 25
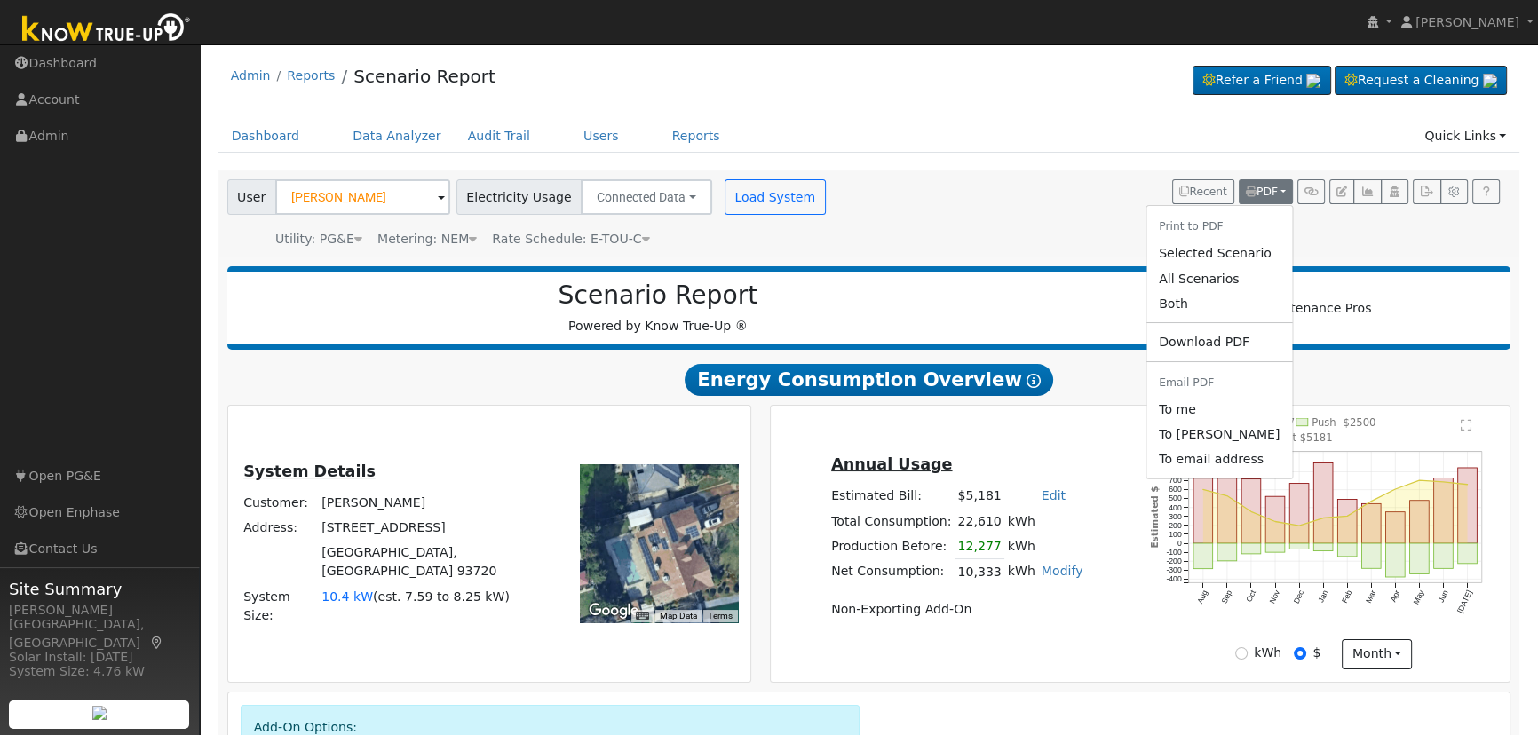
drag, startPoint x: 1193, startPoint y: 307, endPoint x: 761, endPoint y: 381, distance: 437.8
click at [1194, 307] on link "Both" at bounding box center [1219, 303] width 146 height 25
